Goal: Transaction & Acquisition: Purchase product/service

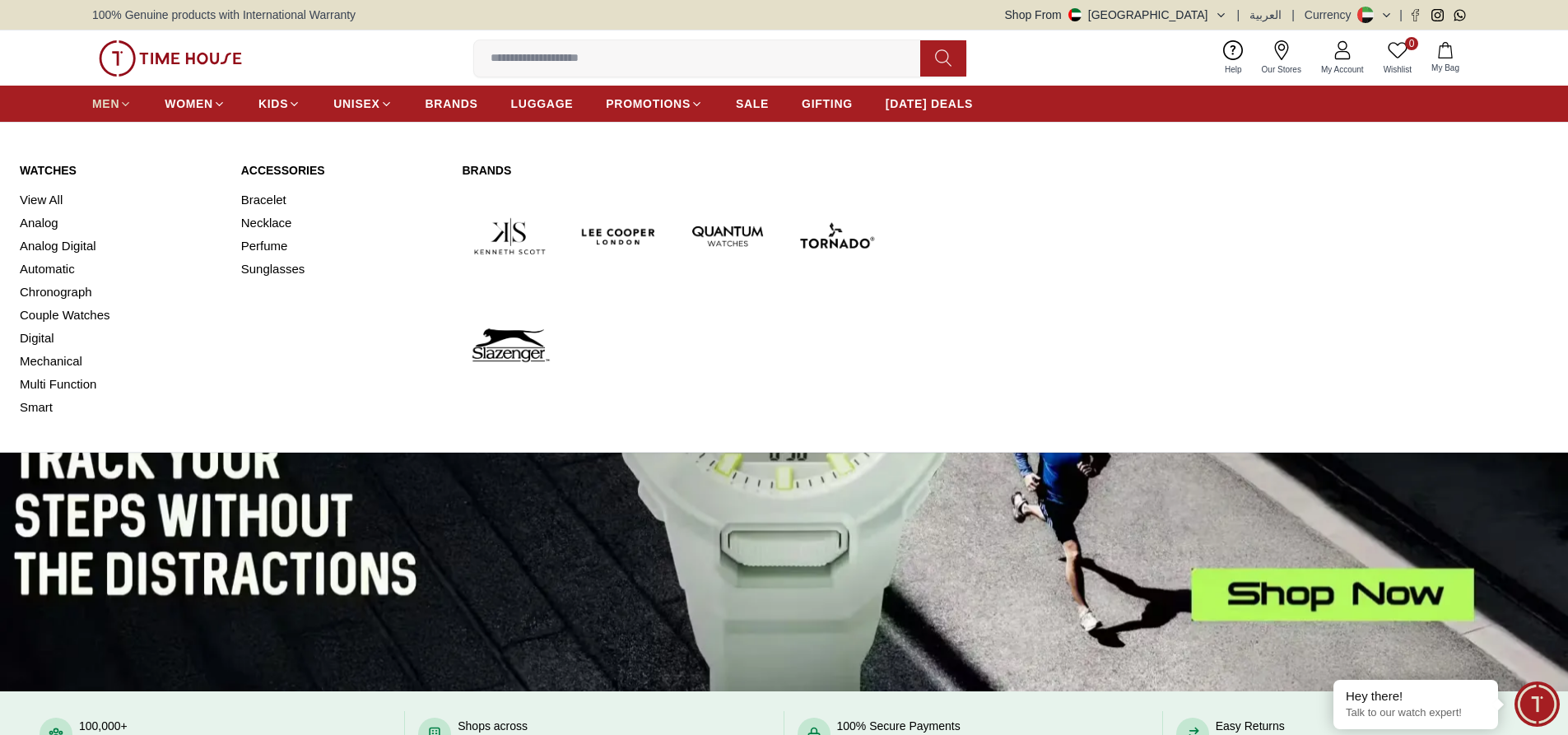
click at [116, 92] on link "MEN" at bounding box center [112, 104] width 40 height 30
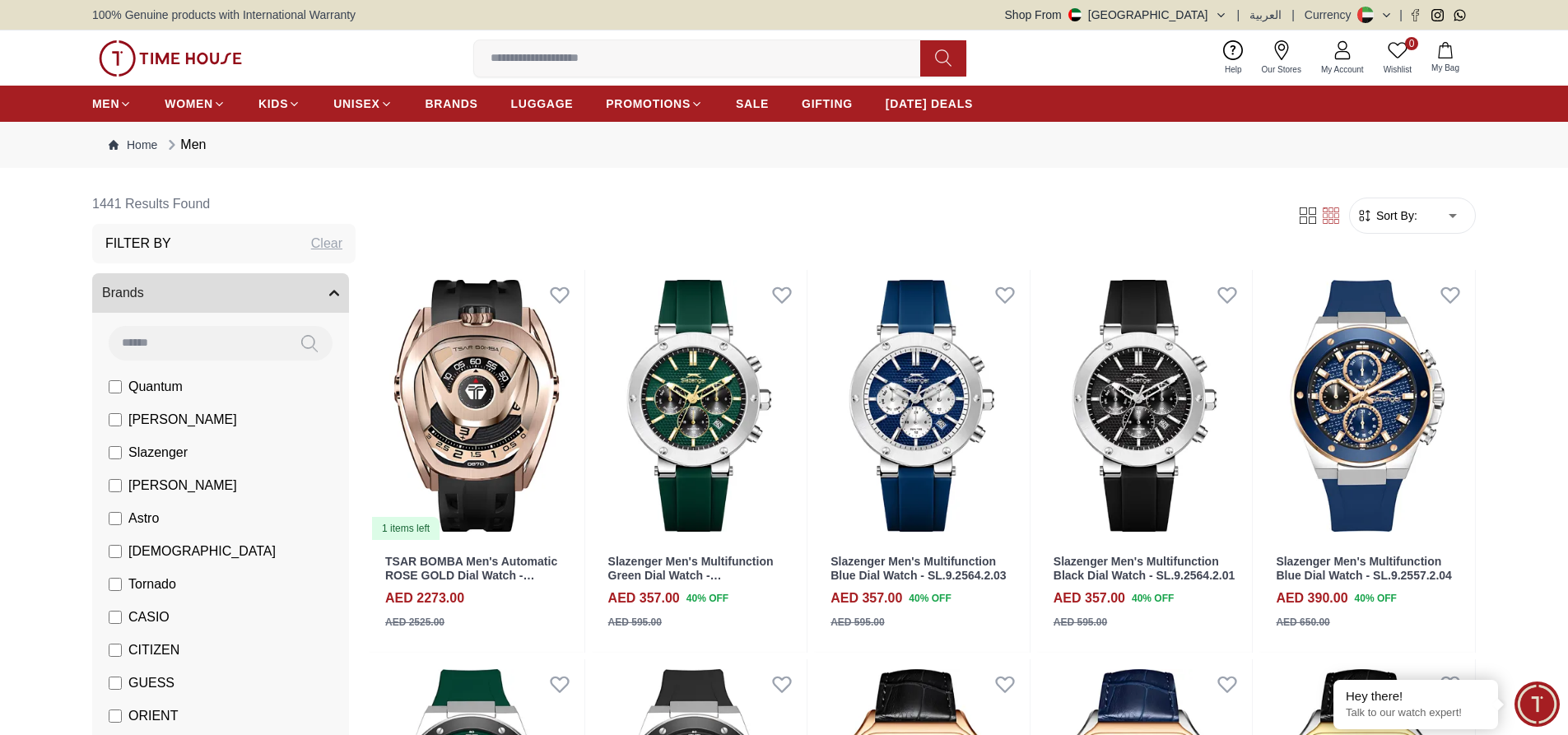
click at [232, 286] on button "Brands" at bounding box center [221, 292] width 257 height 40
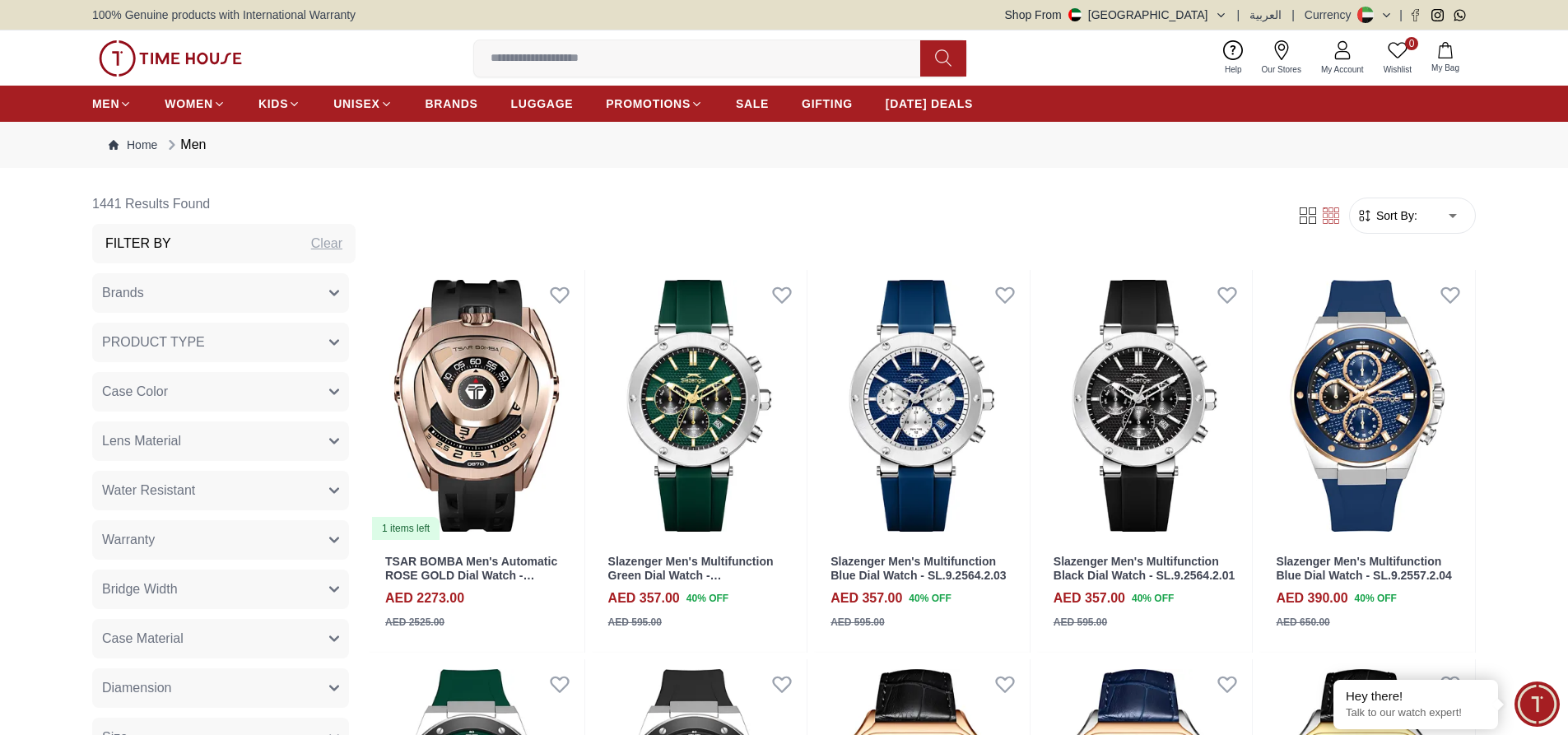
click at [193, 243] on div "Filter By Clear" at bounding box center [224, 243] width 263 height 40
click at [326, 239] on div "Clear" at bounding box center [327, 244] width 32 height 19
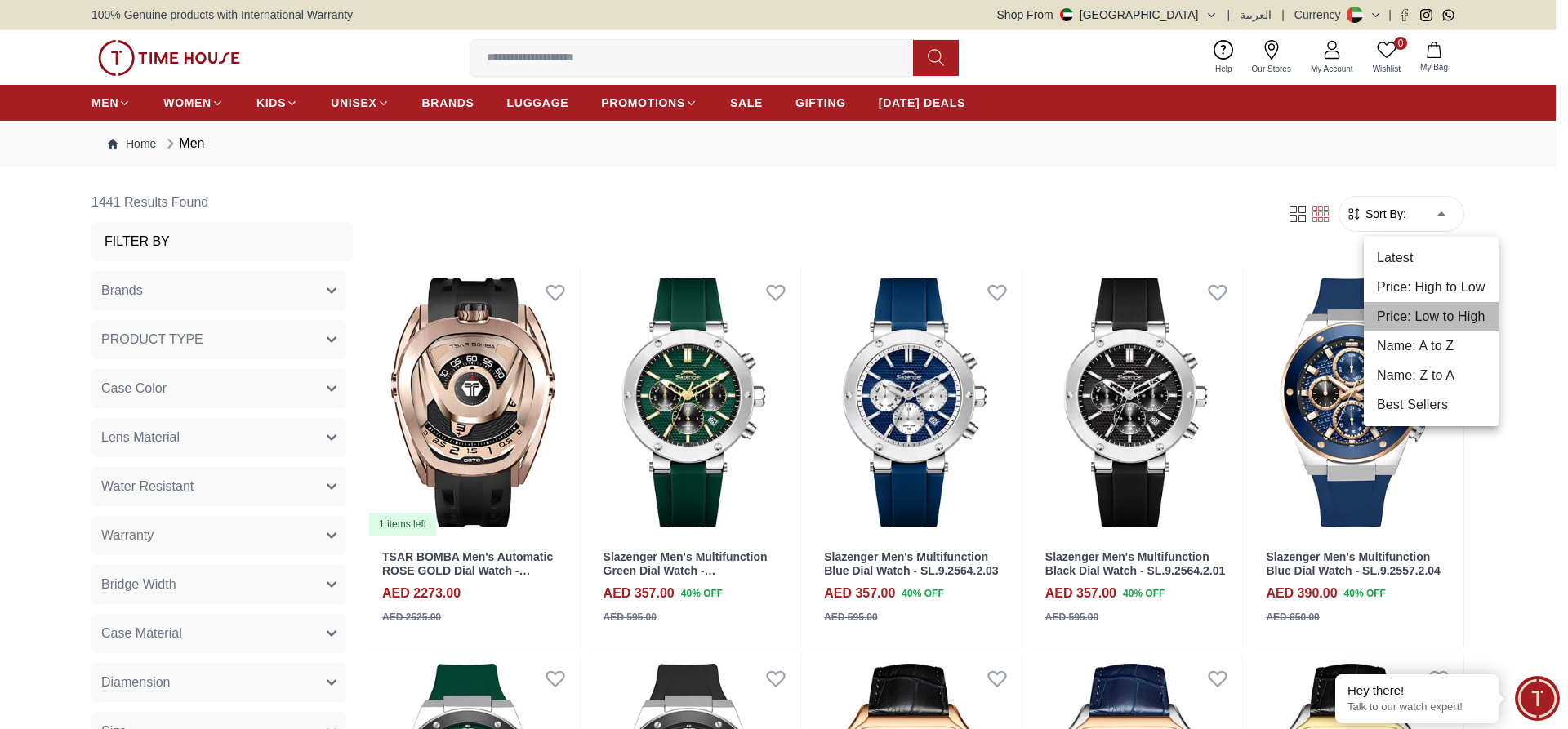
click at [1428, 314] on li "Price: Low to High" at bounding box center [1431, 317] width 134 height 30
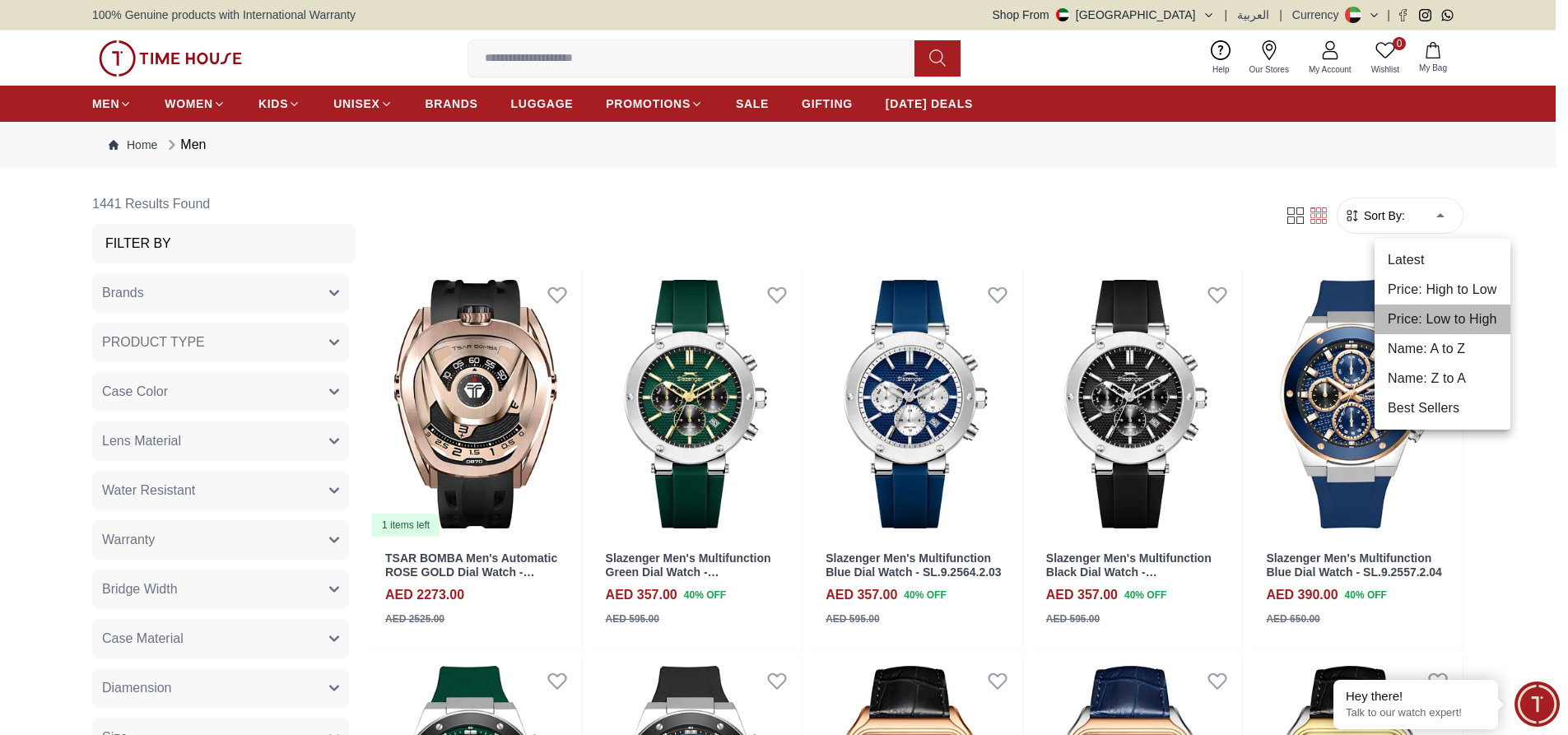
type input "*"
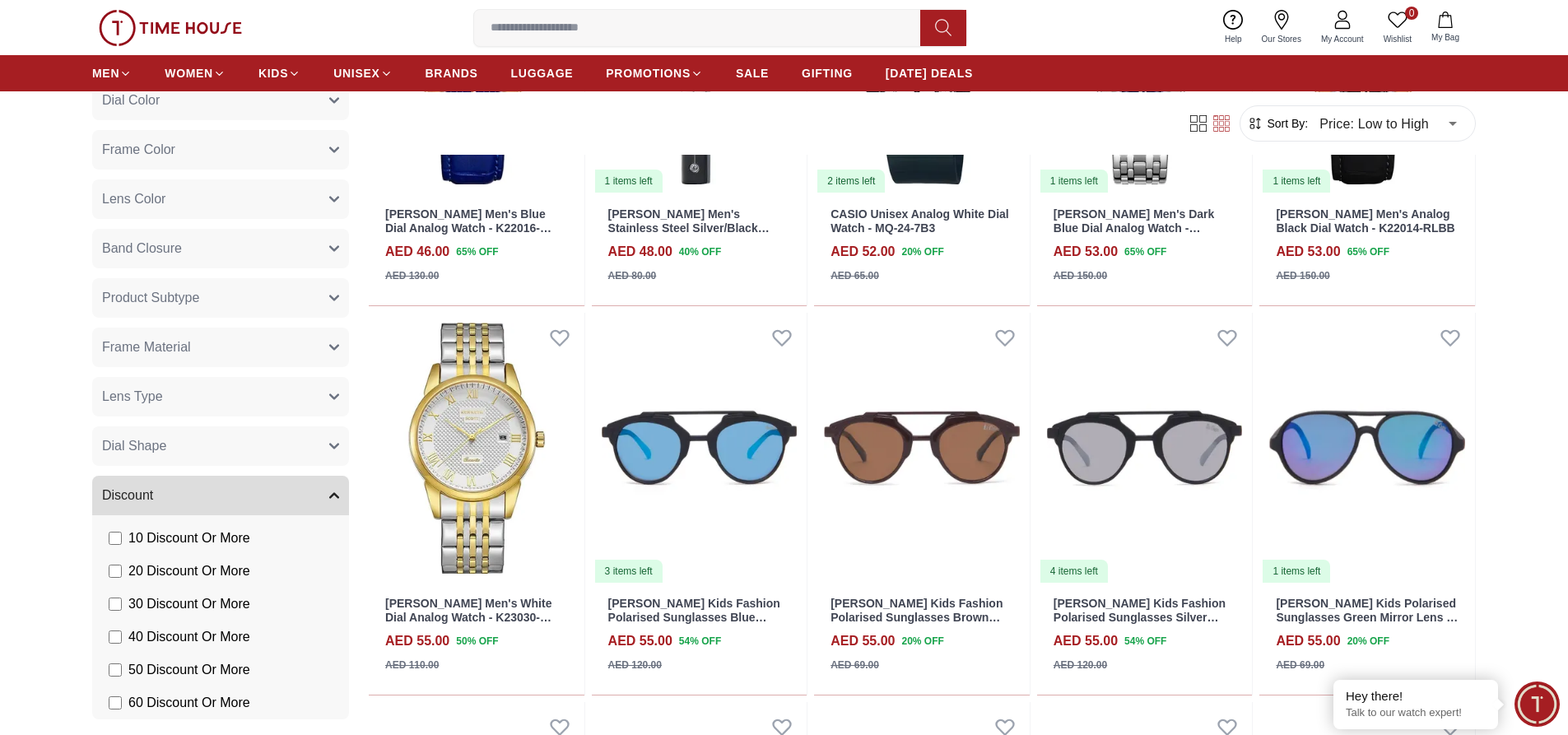
scroll to position [1037, 0]
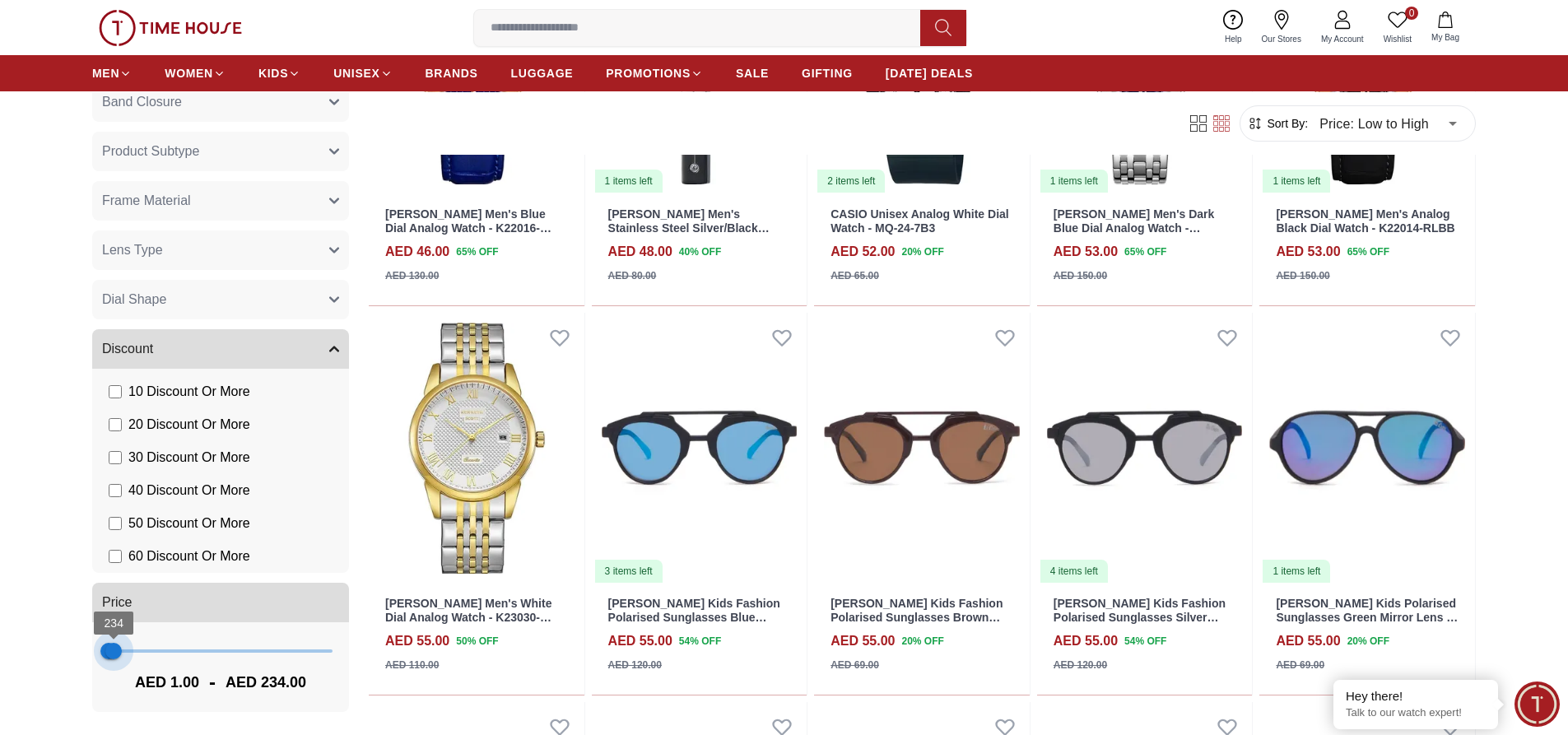
type input "***"
drag, startPoint x: 323, startPoint y: 649, endPoint x: 113, endPoint y: 654, distance: 210.1
click at [113, 654] on span "196" at bounding box center [113, 650] width 17 height 17
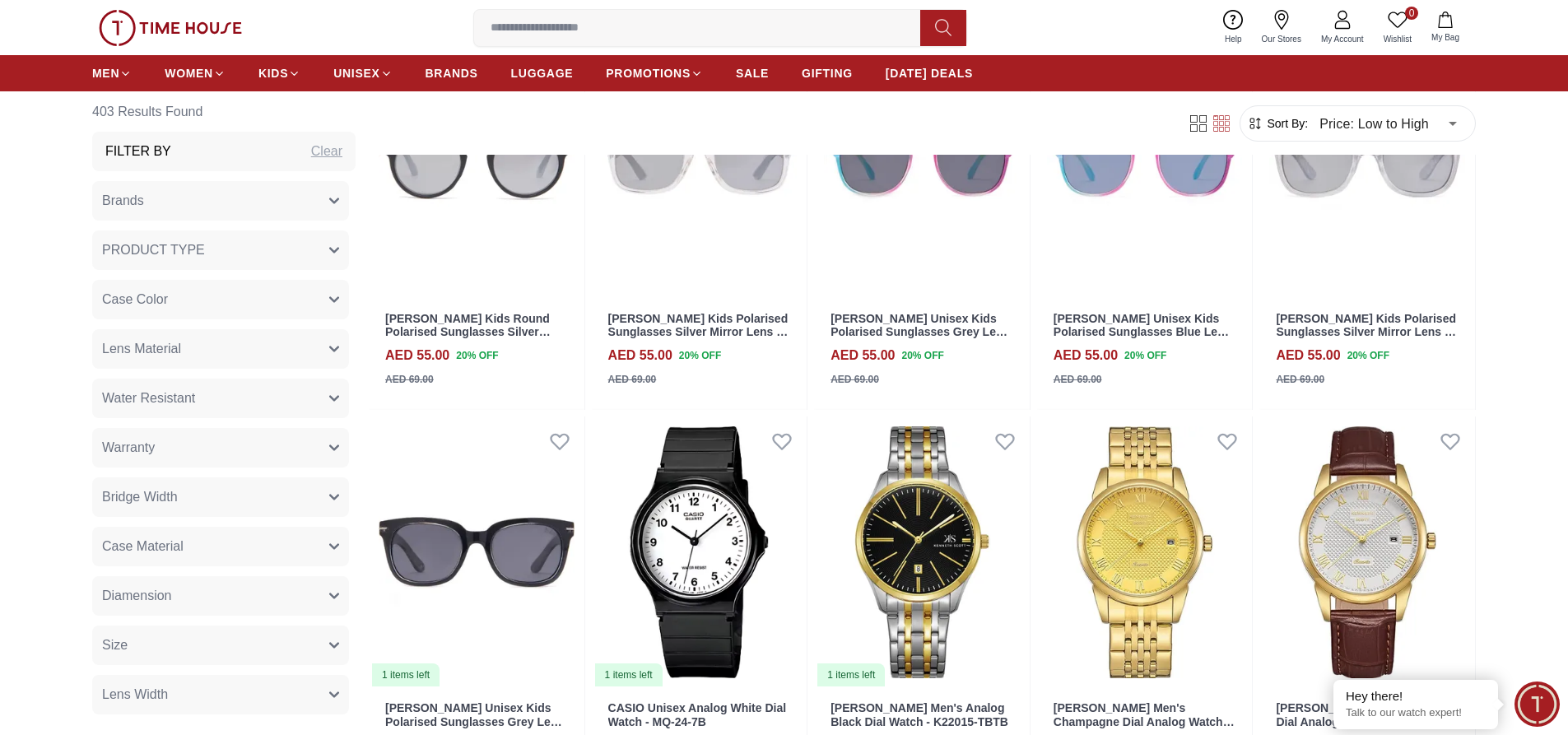
click at [180, 197] on button "Brands" at bounding box center [221, 201] width 257 height 40
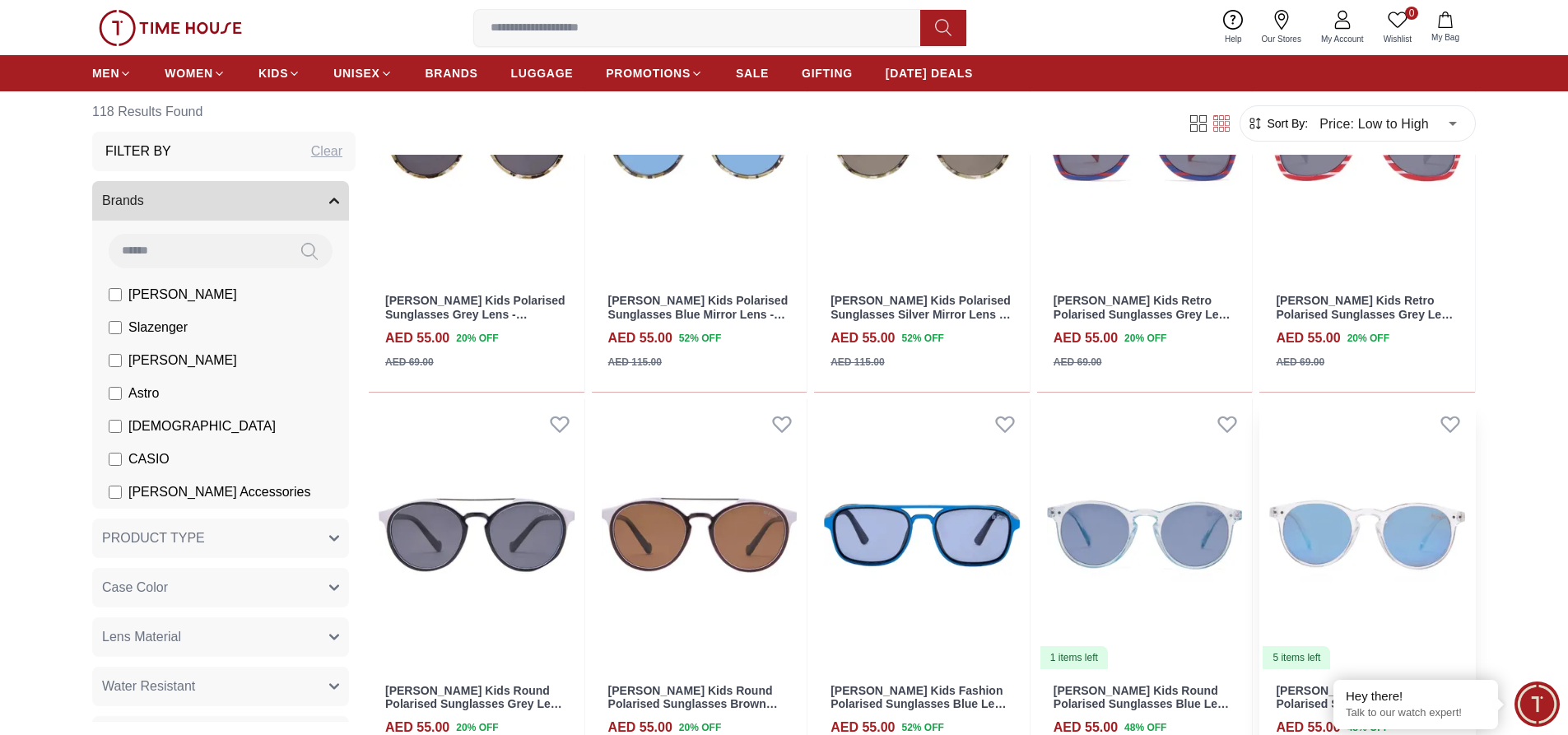
scroll to position [1030, 0]
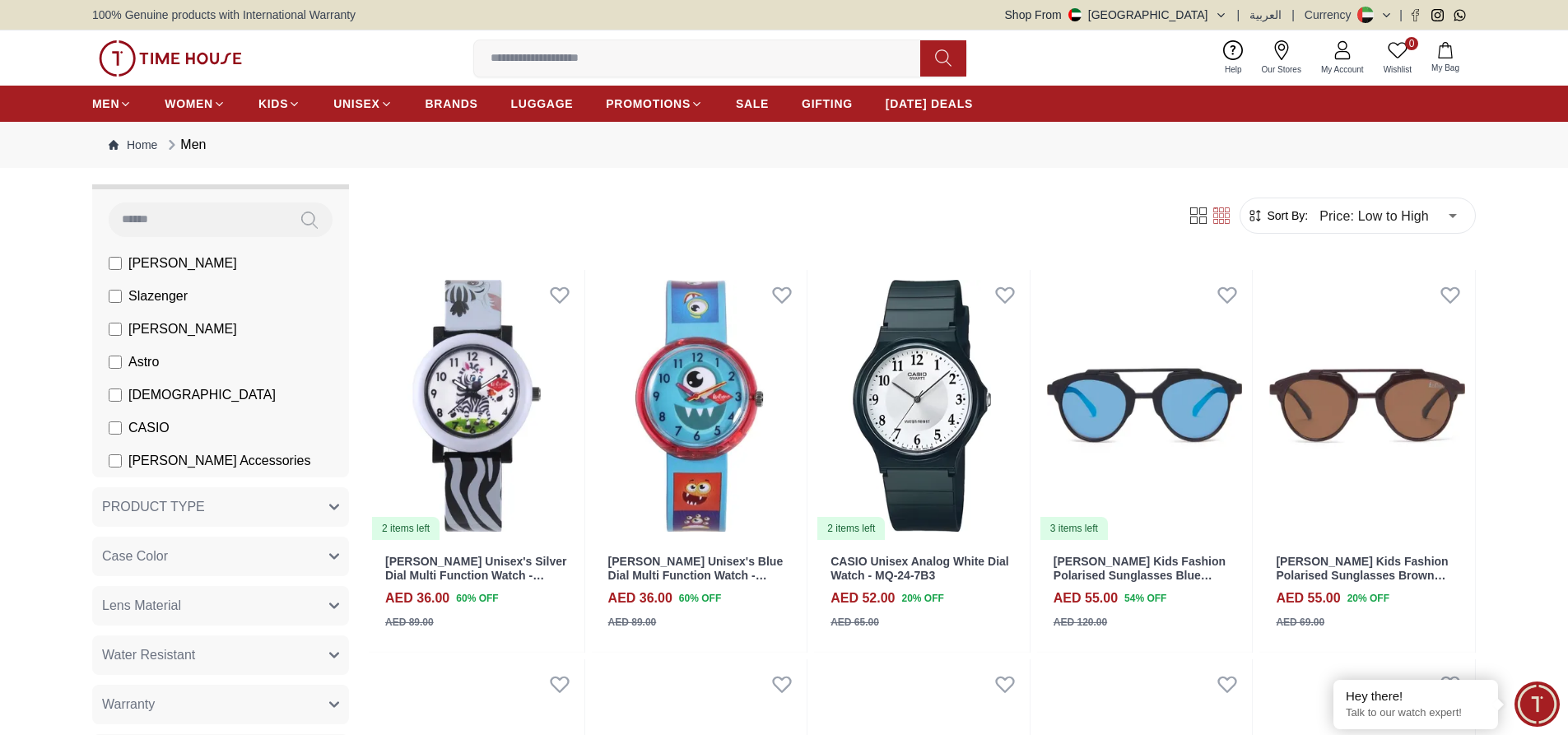
scroll to position [194, 0]
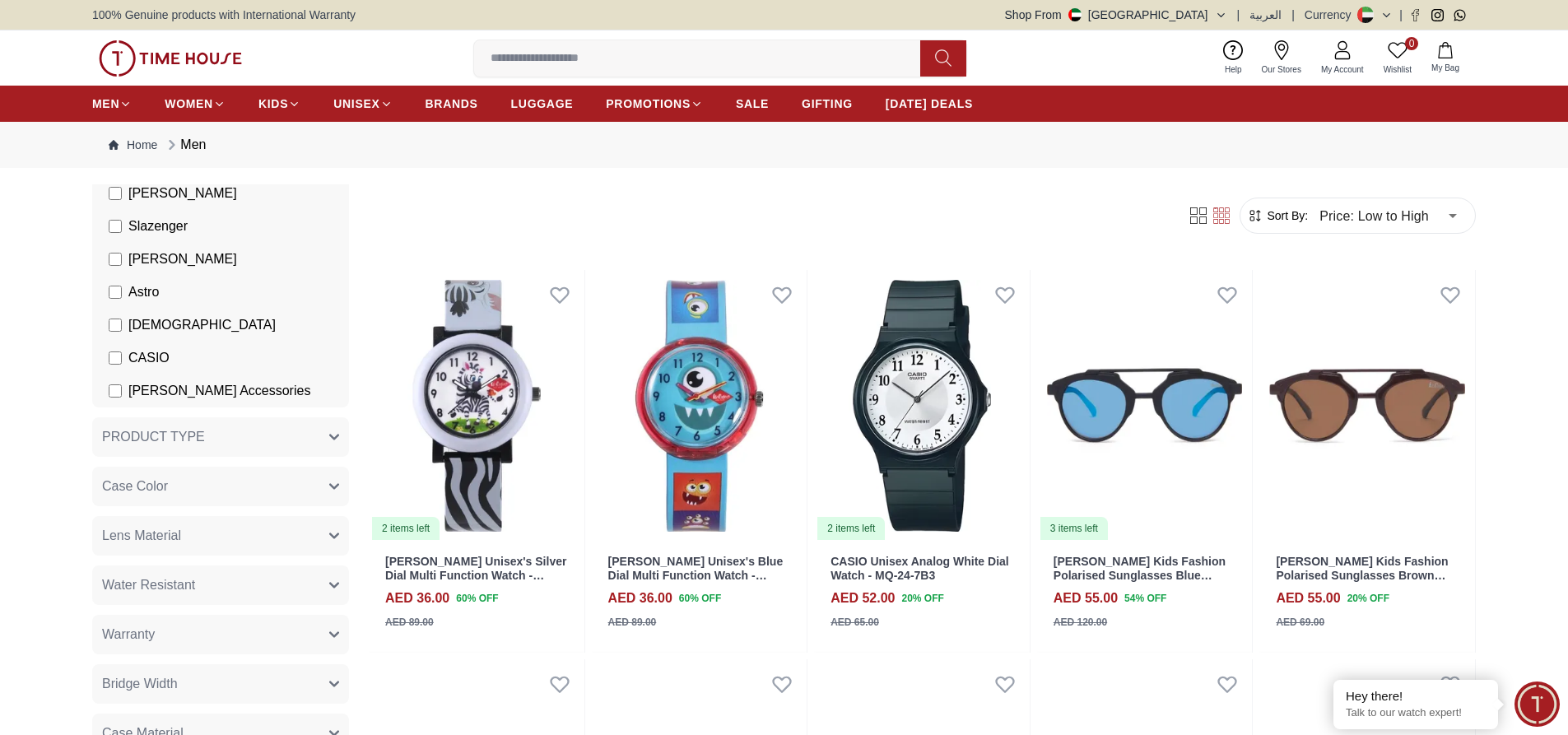
click at [189, 438] on span "PRODUCT TYPE" at bounding box center [153, 437] width 103 height 19
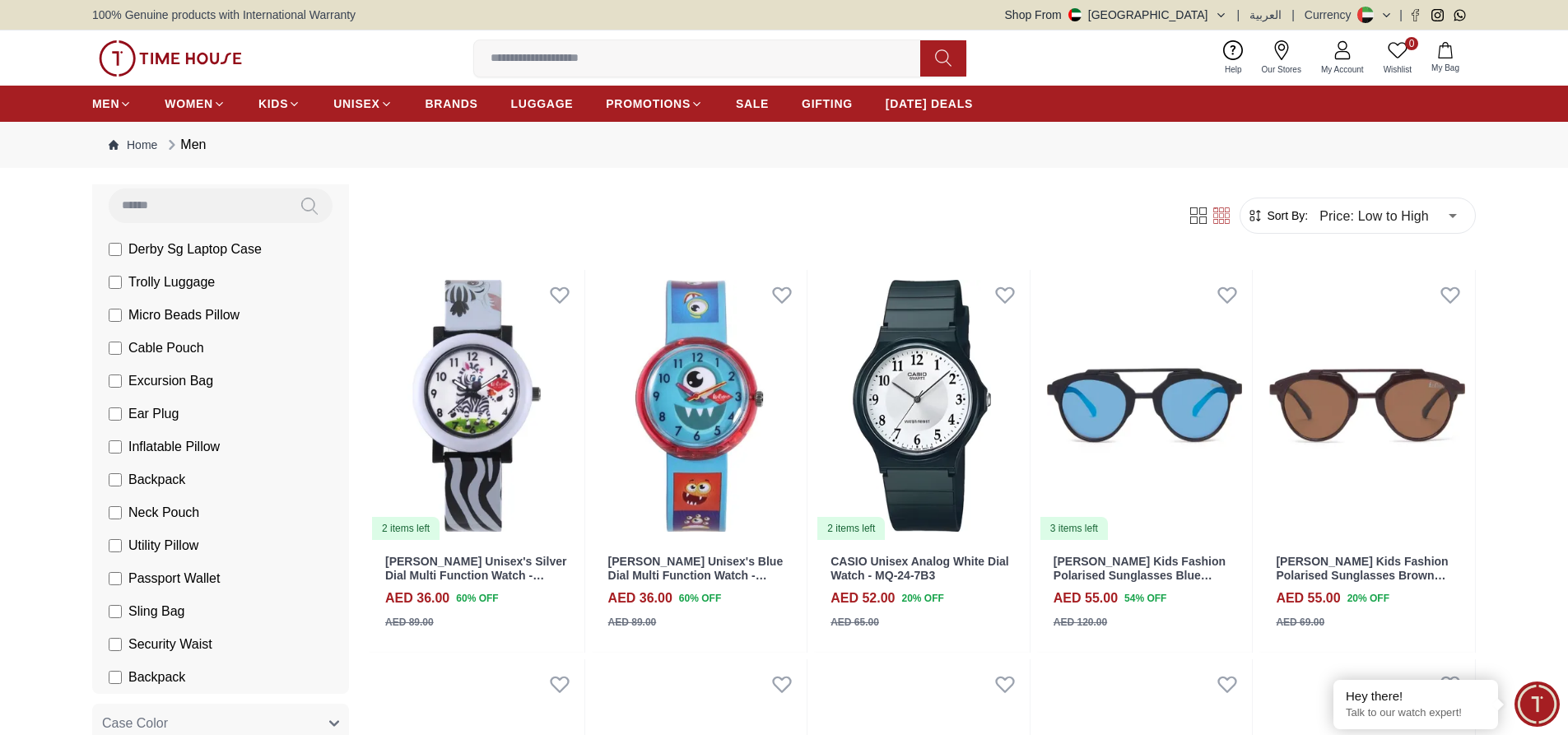
scroll to position [438, 0]
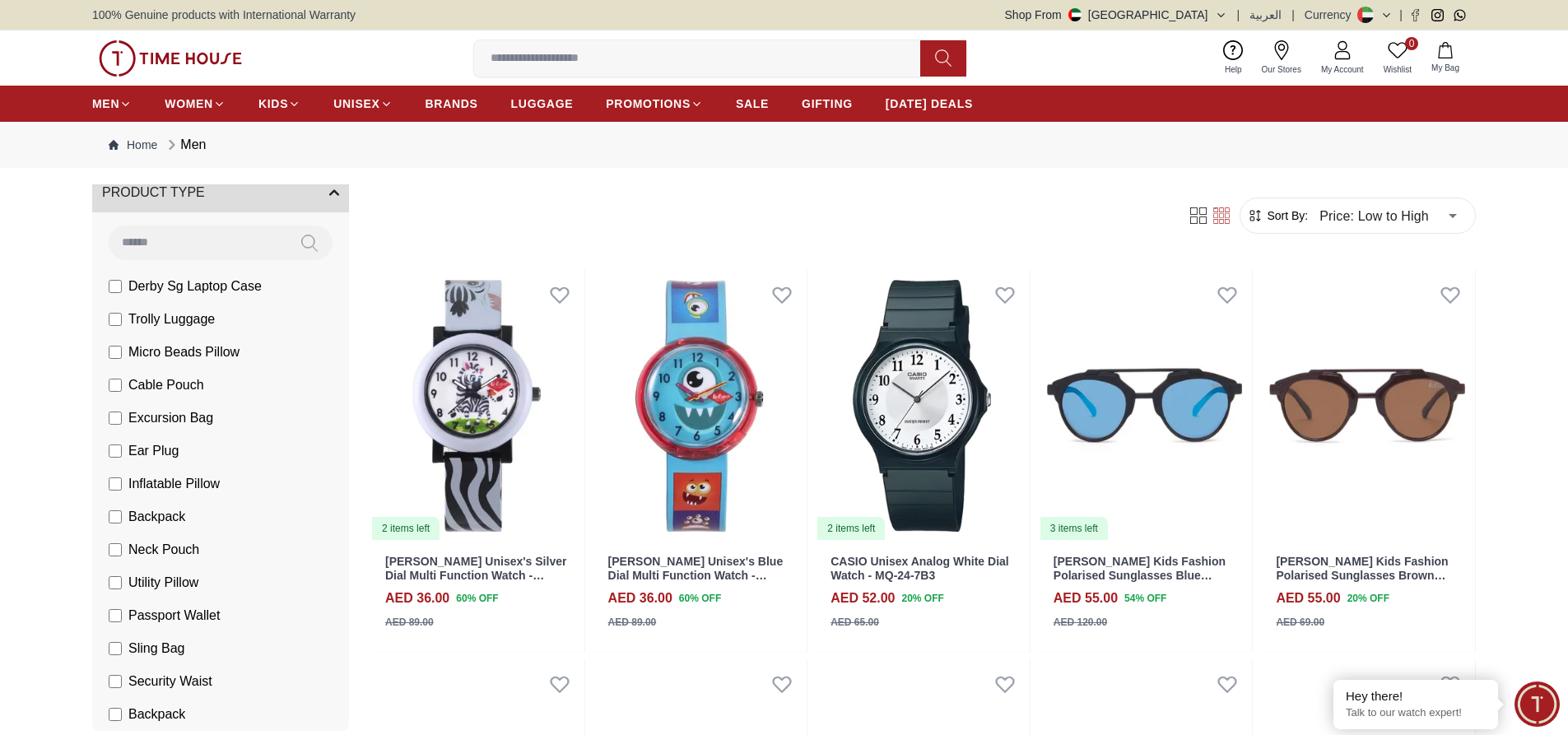
click at [207, 238] on input at bounding box center [197, 241] width 178 height 33
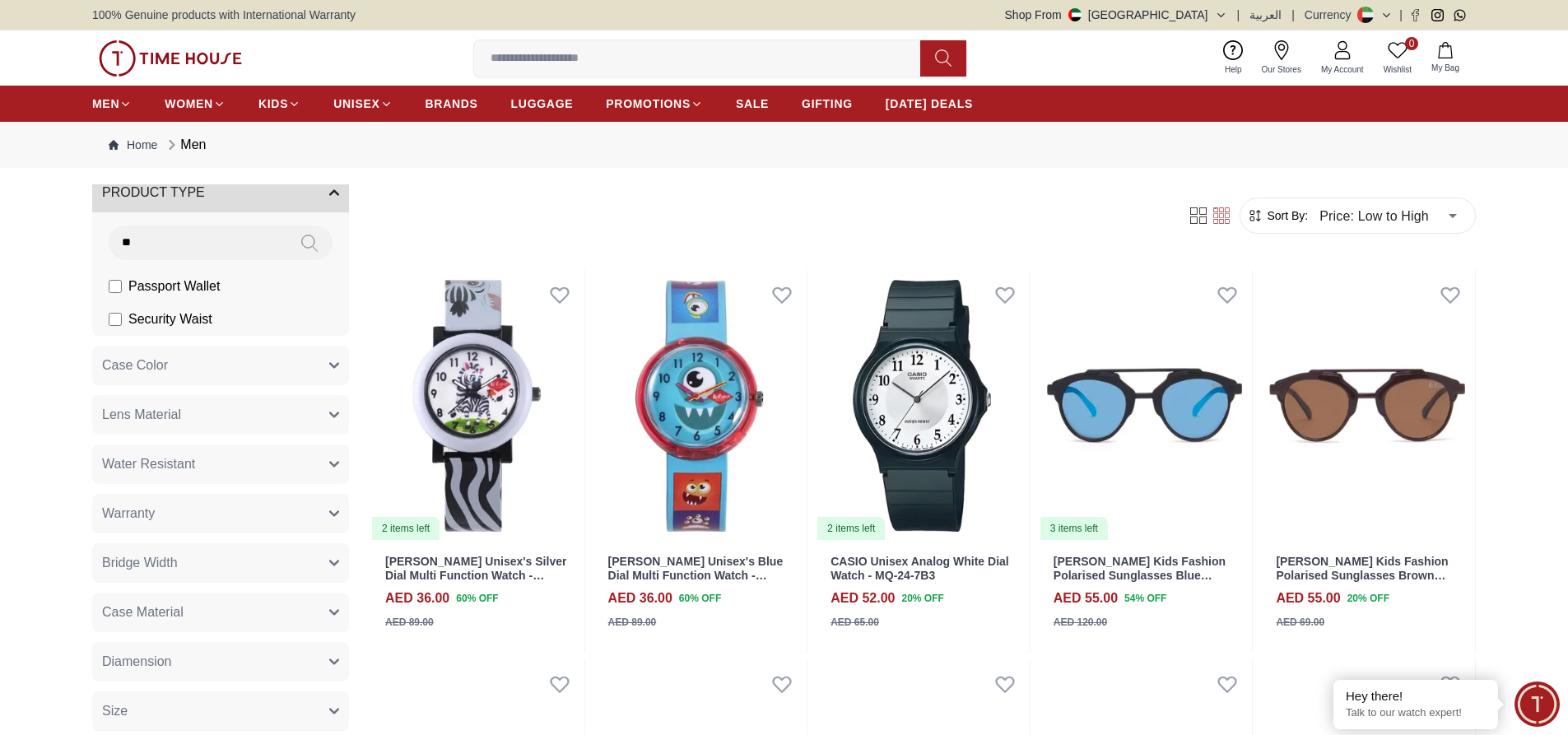
type input "*"
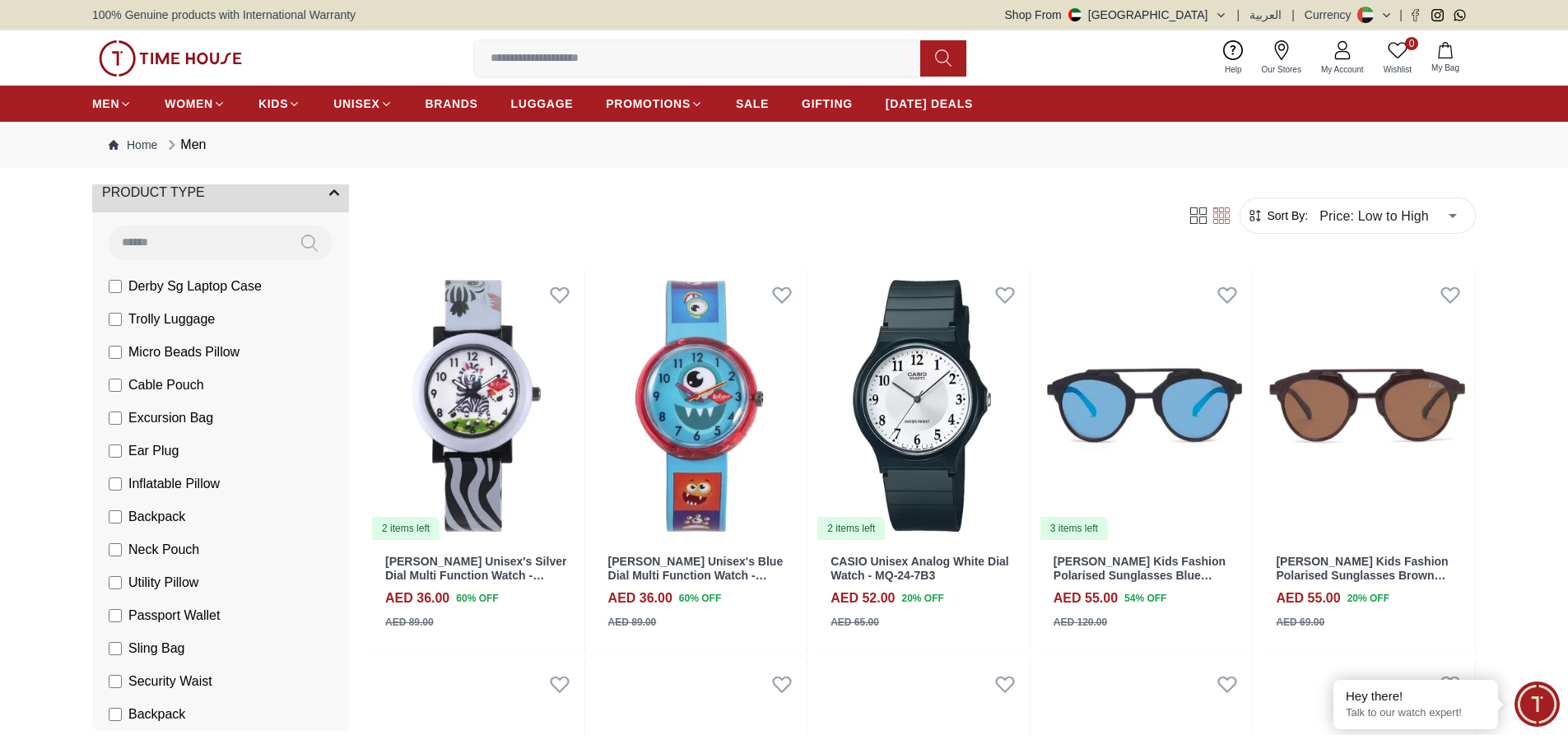
click at [595, 65] on input at bounding box center [704, 58] width 460 height 33
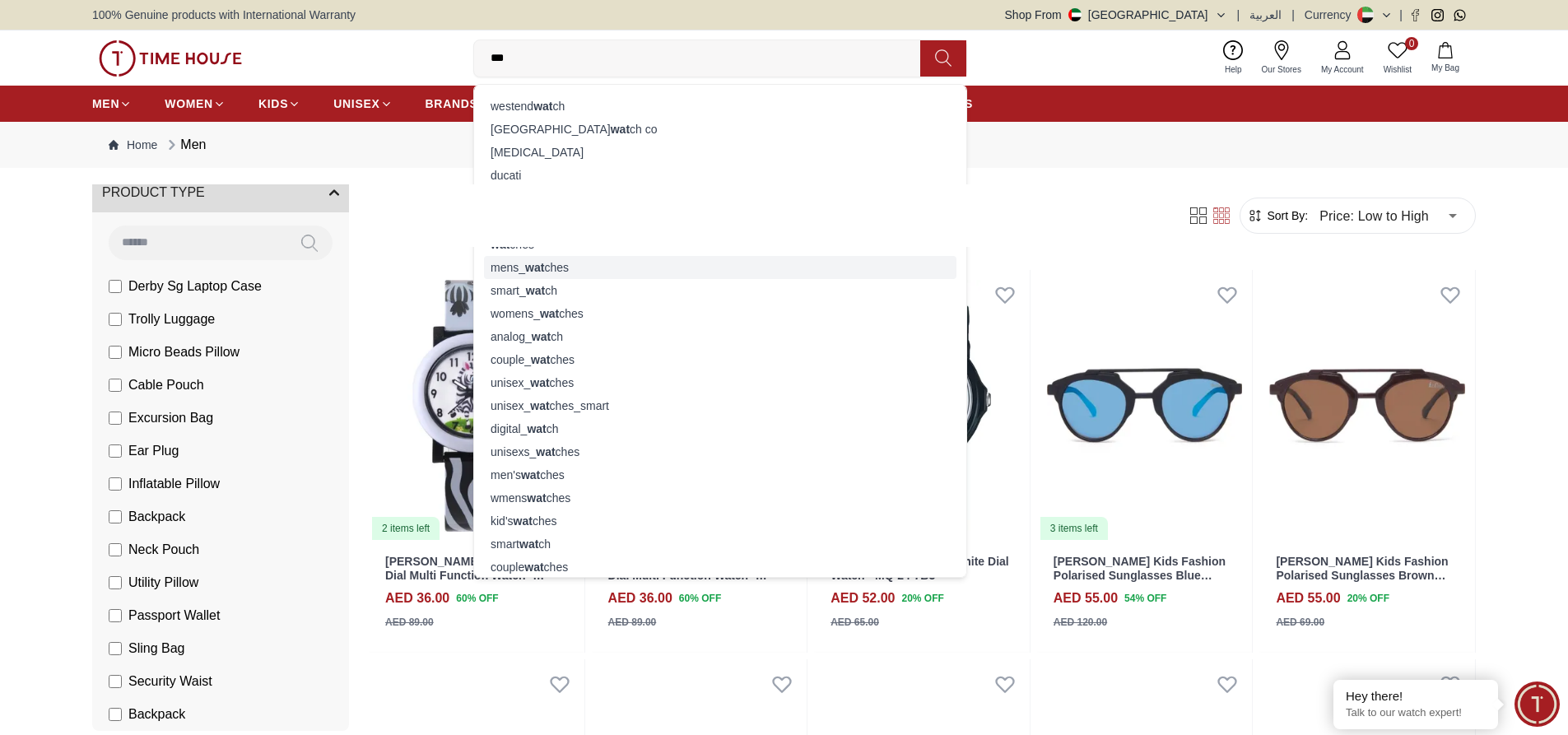
type input "***"
click at [553, 266] on div "mens_ wat ches" at bounding box center [720, 268] width 473 height 23
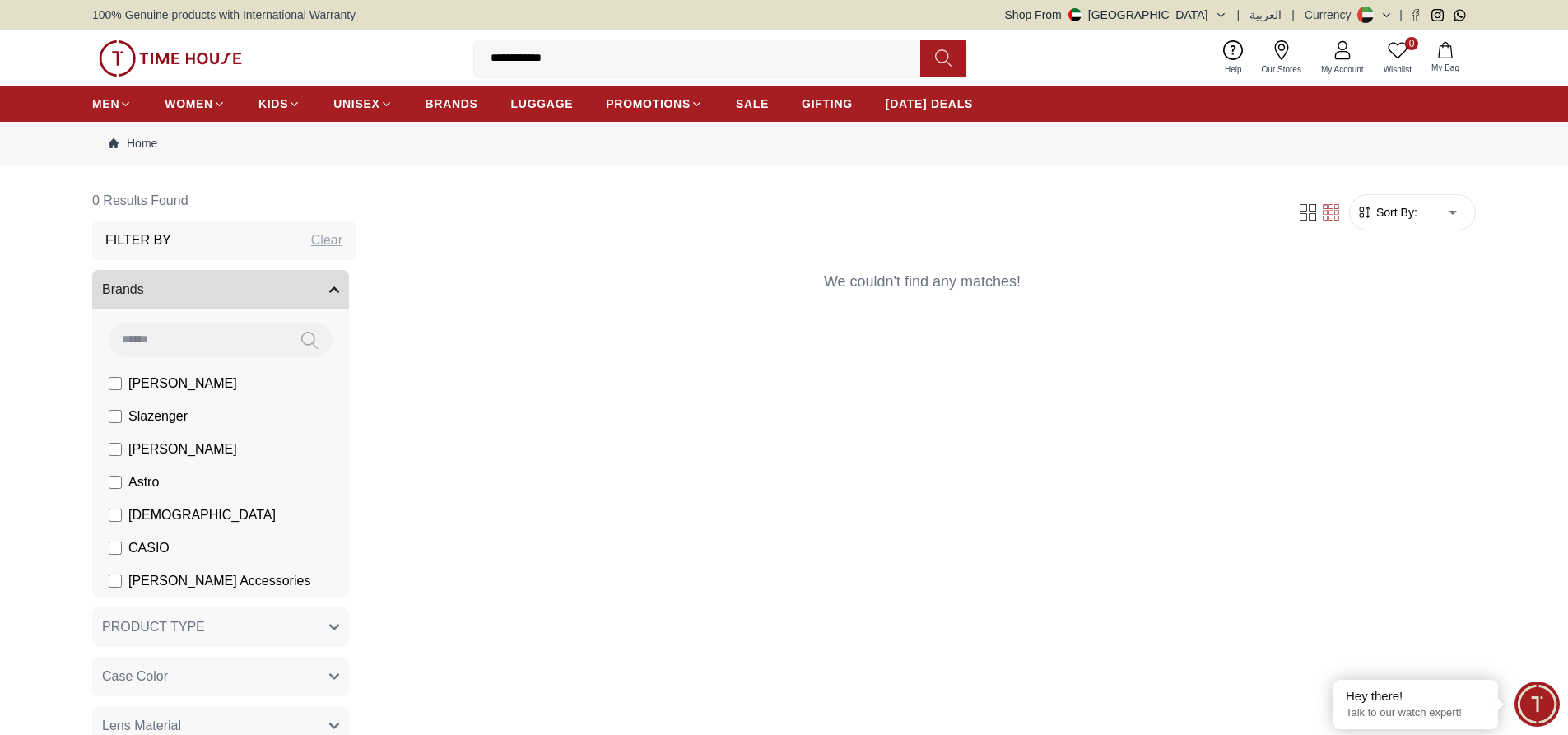
drag, startPoint x: 610, startPoint y: 52, endPoint x: 467, endPoint y: 52, distance: 143.0
click at [460, 53] on div "**********" at bounding box center [784, 58] width 1384 height 55
click at [946, 47] on button at bounding box center [944, 58] width 46 height 36
